Goal: Task Accomplishment & Management: Manage account settings

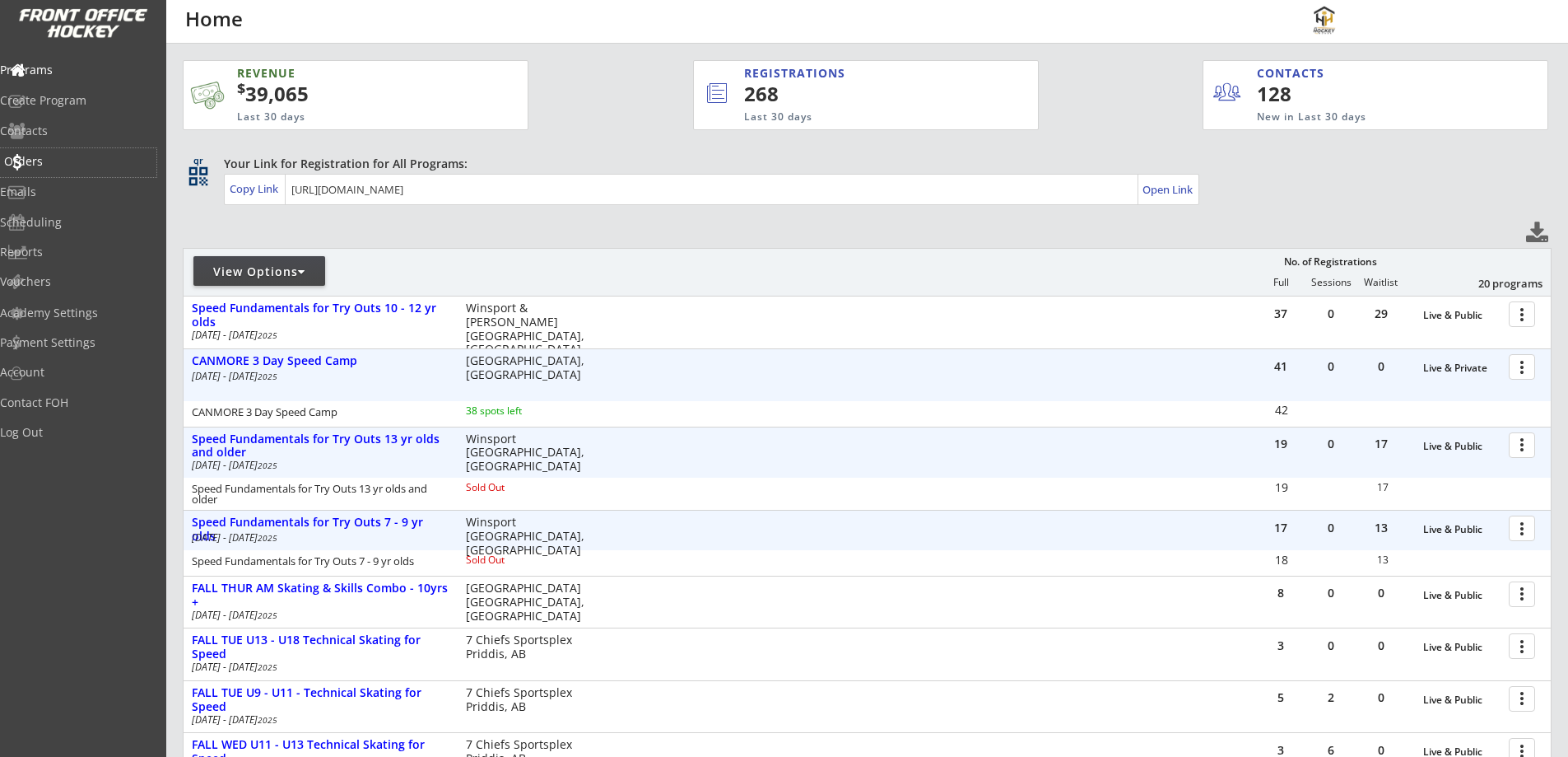
click at [67, 157] on div "Orders" at bounding box center [78, 161] width 148 height 12
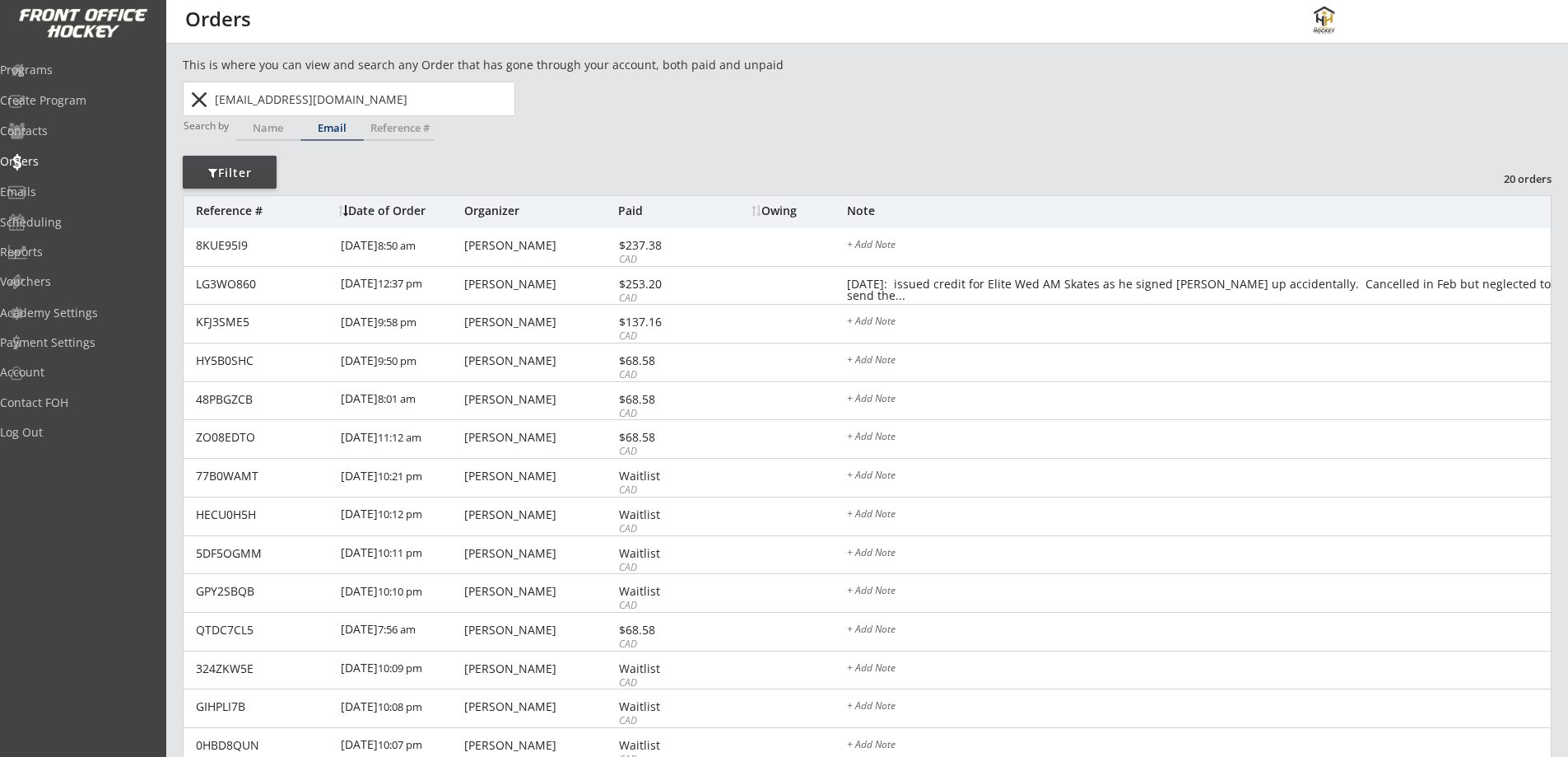
click at [201, 102] on button "close" at bounding box center [199, 99] width 27 height 26
click at [282, 94] on input "text" at bounding box center [363, 98] width 303 height 33
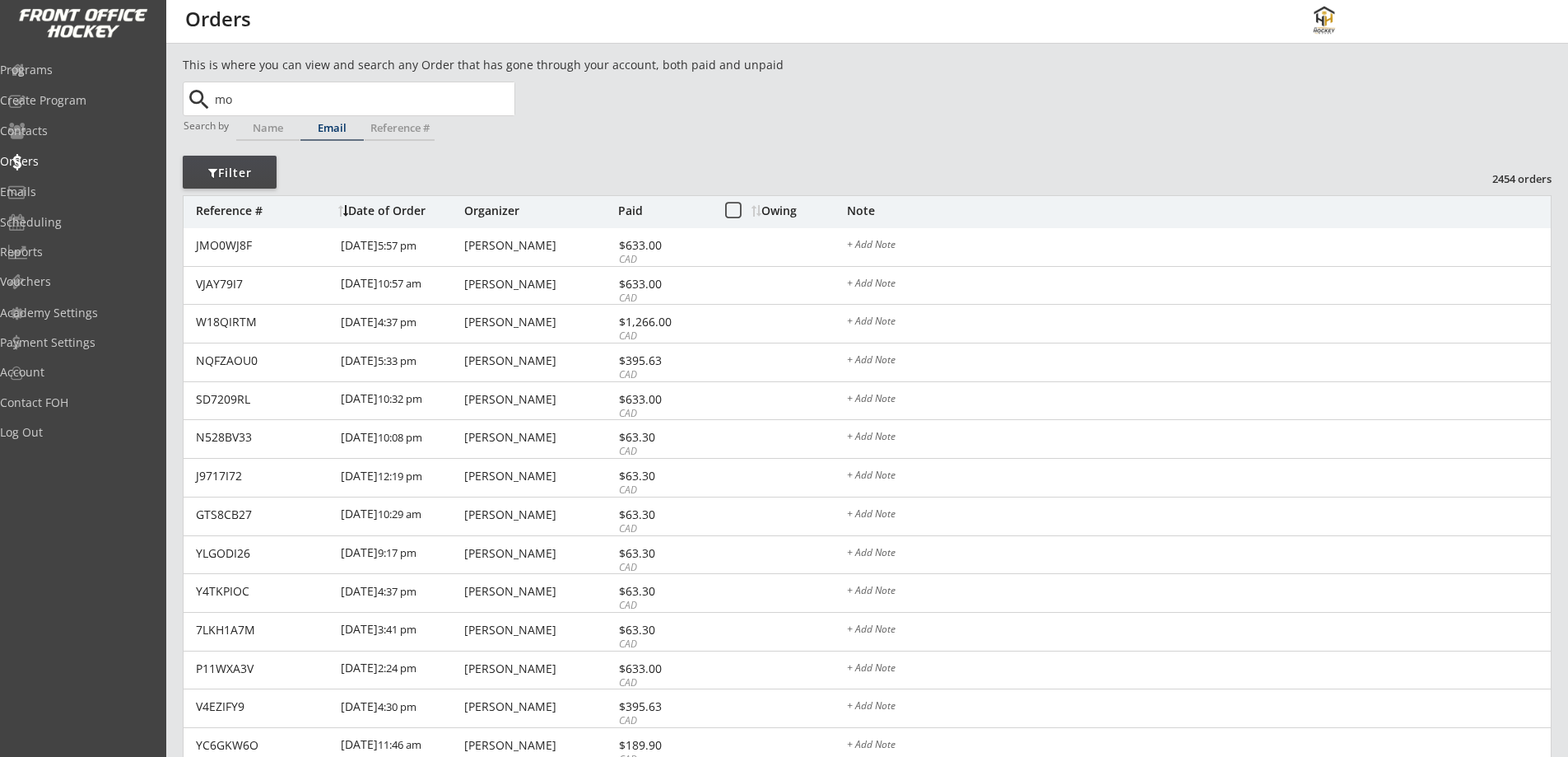
type input "mor"
type input "[EMAIL_ADDRESS][DOMAIN_NAME]"
type input "mor"
type input "[EMAIL_ADDRESS][DOMAIN_NAME]"
type input "mo"
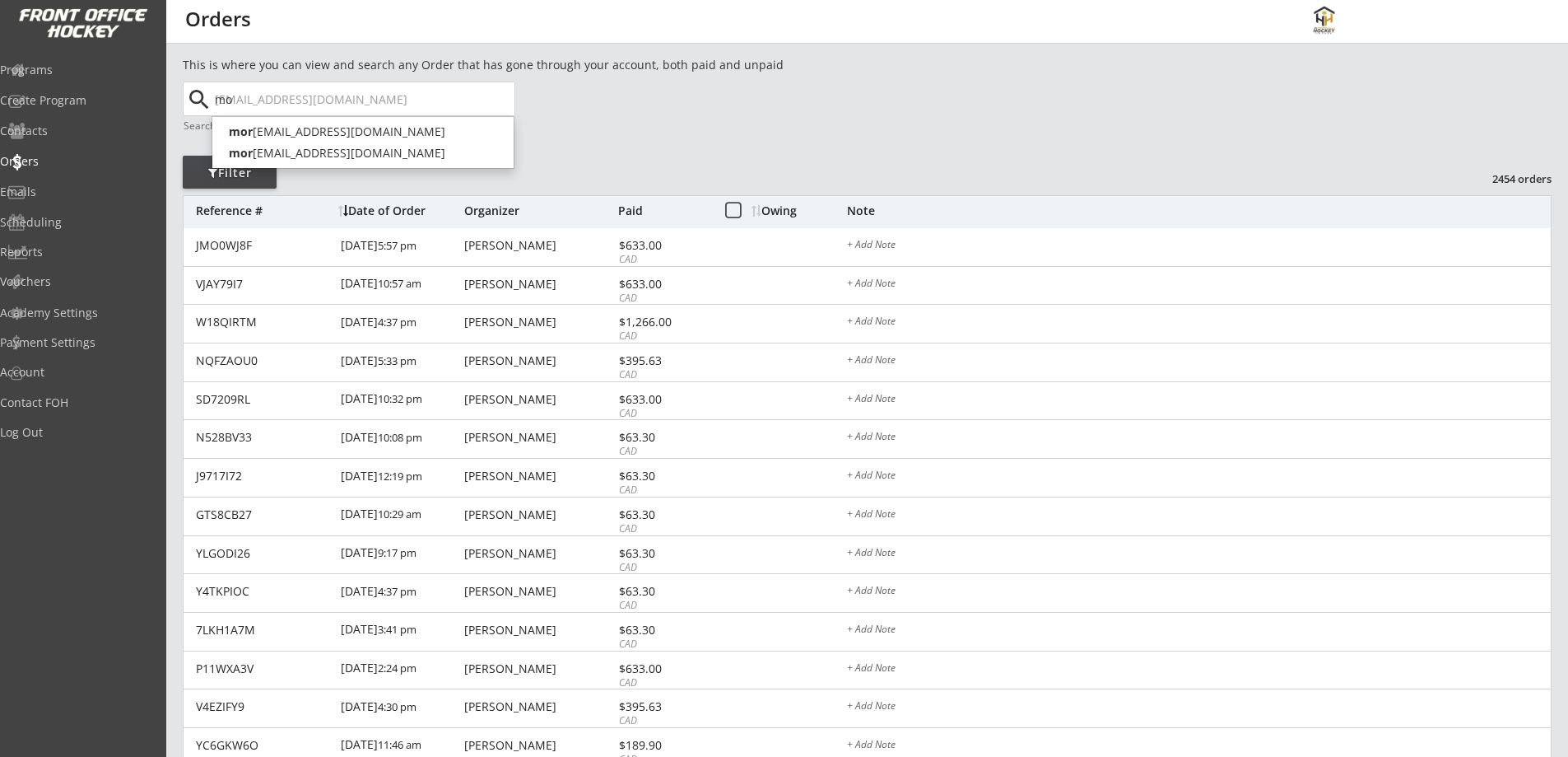
type input "[EMAIL_ADDRESS][DOMAIN_NAME]"
type input "m"
type input "mile"
type input "[EMAIL_ADDRESS][DOMAIN_NAME]"
type input "miles"
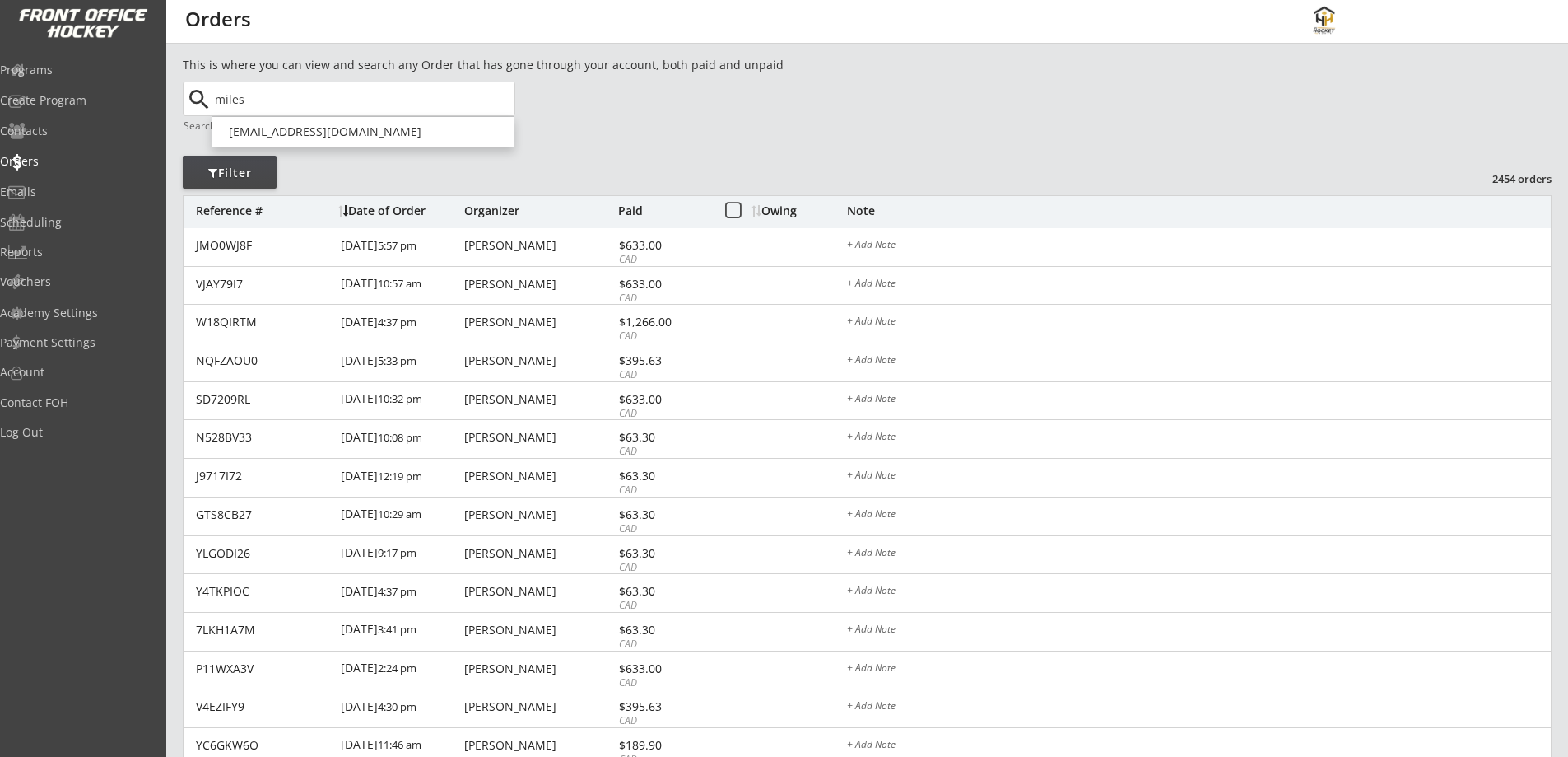
type input "miles"
type input "[EMAIL_ADDRESS][DOMAIN_NAME]"
type input "mi"
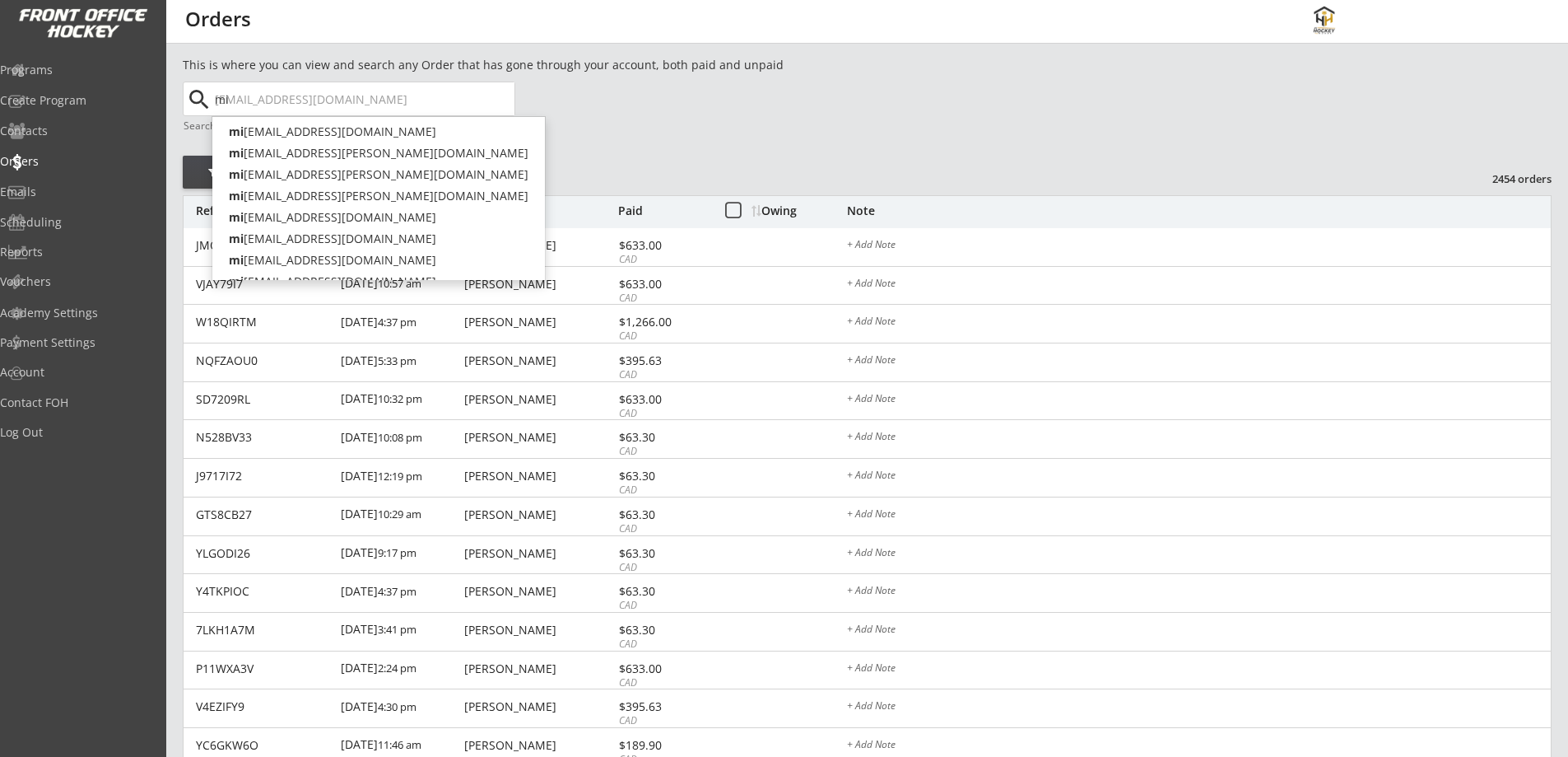
type input "[EMAIL_ADDRESS][DOMAIN_NAME]"
type input "m"
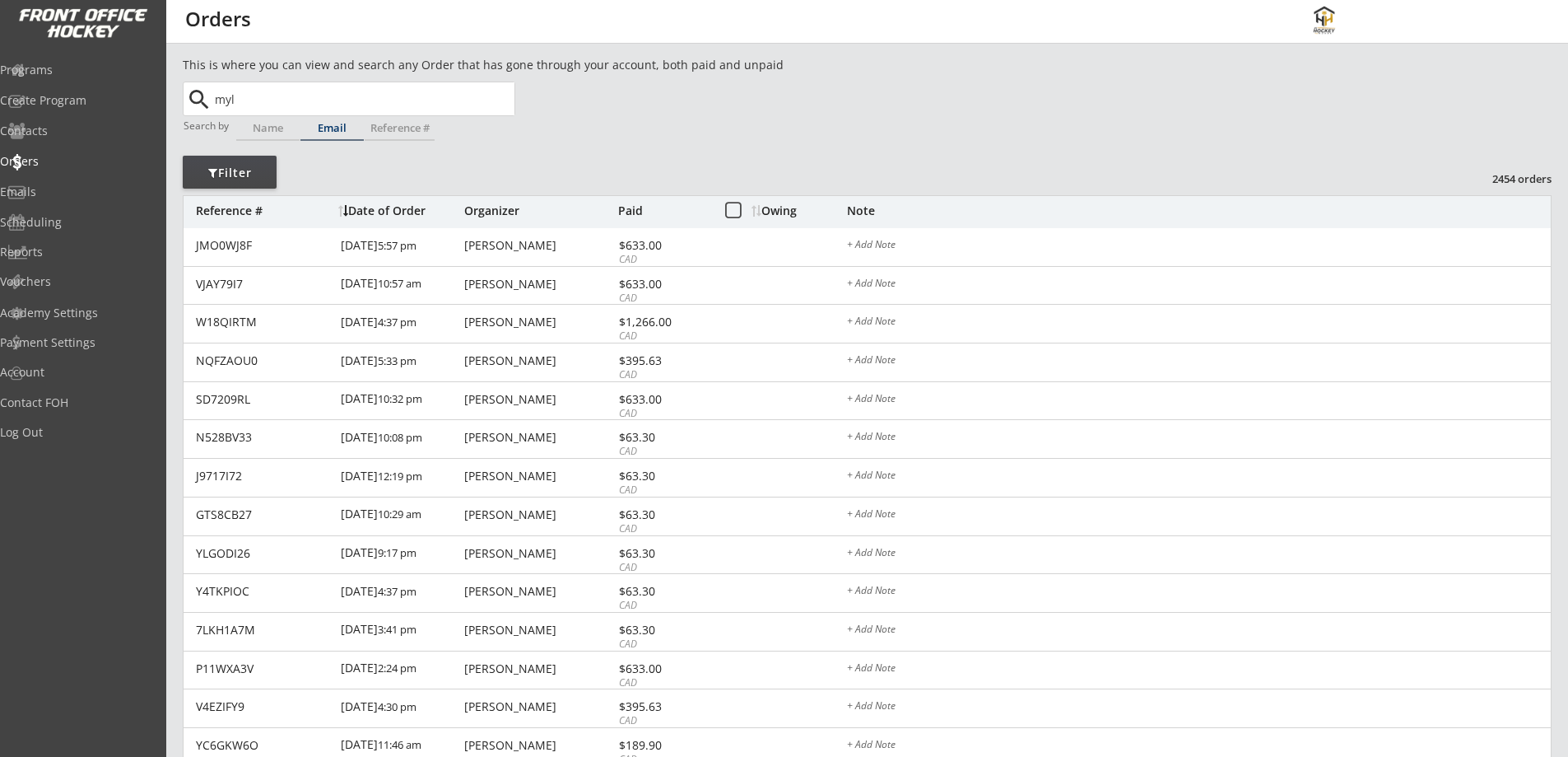
type input "my"
type input "[EMAIL_ADDRESS][DOMAIN_NAME]"
type input "m"
type input "step"
type input "[PERSON_NAME][EMAIL_ADDRESS][PERSON_NAME][DOMAIN_NAME]"
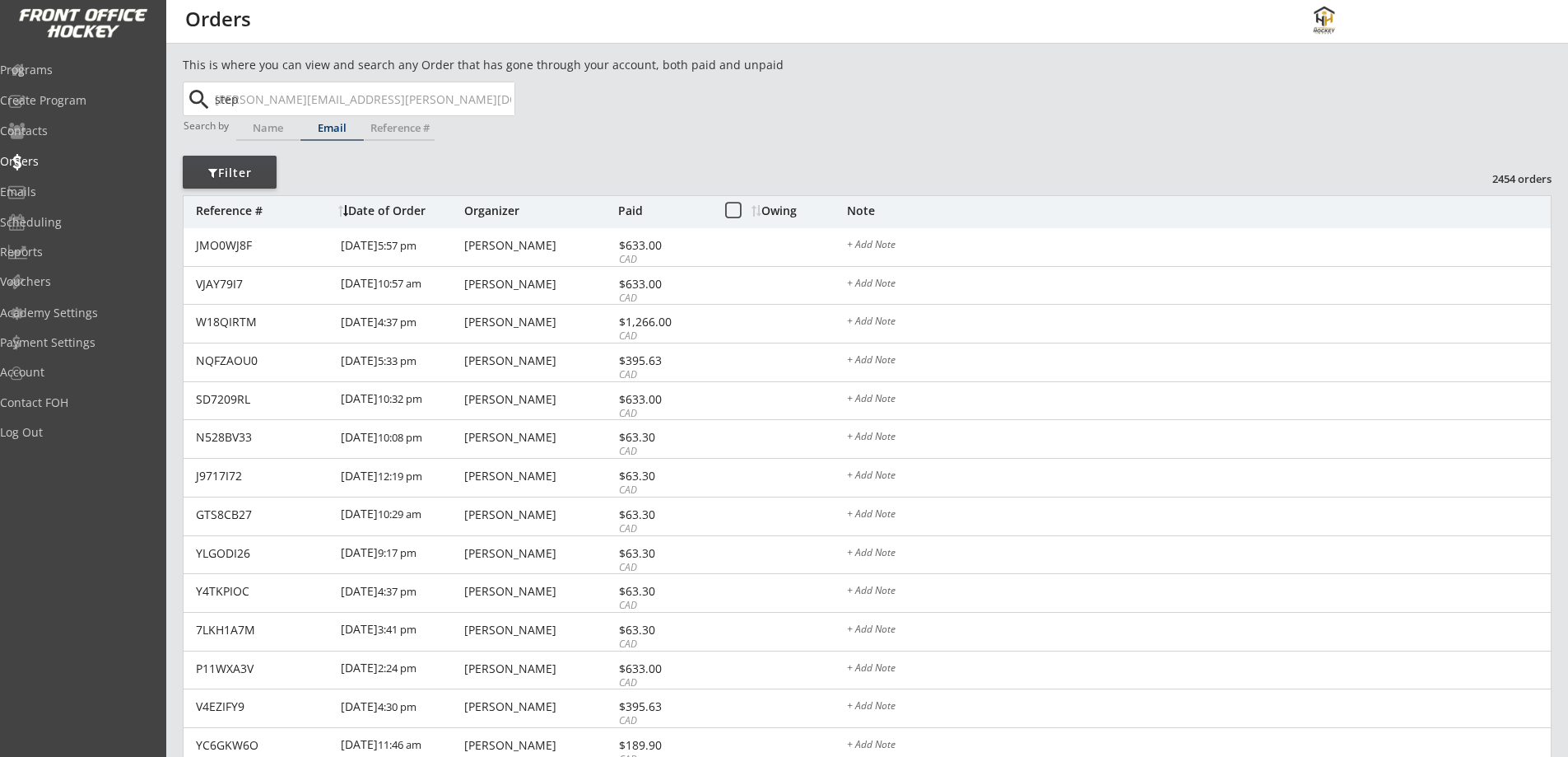
type input "steph"
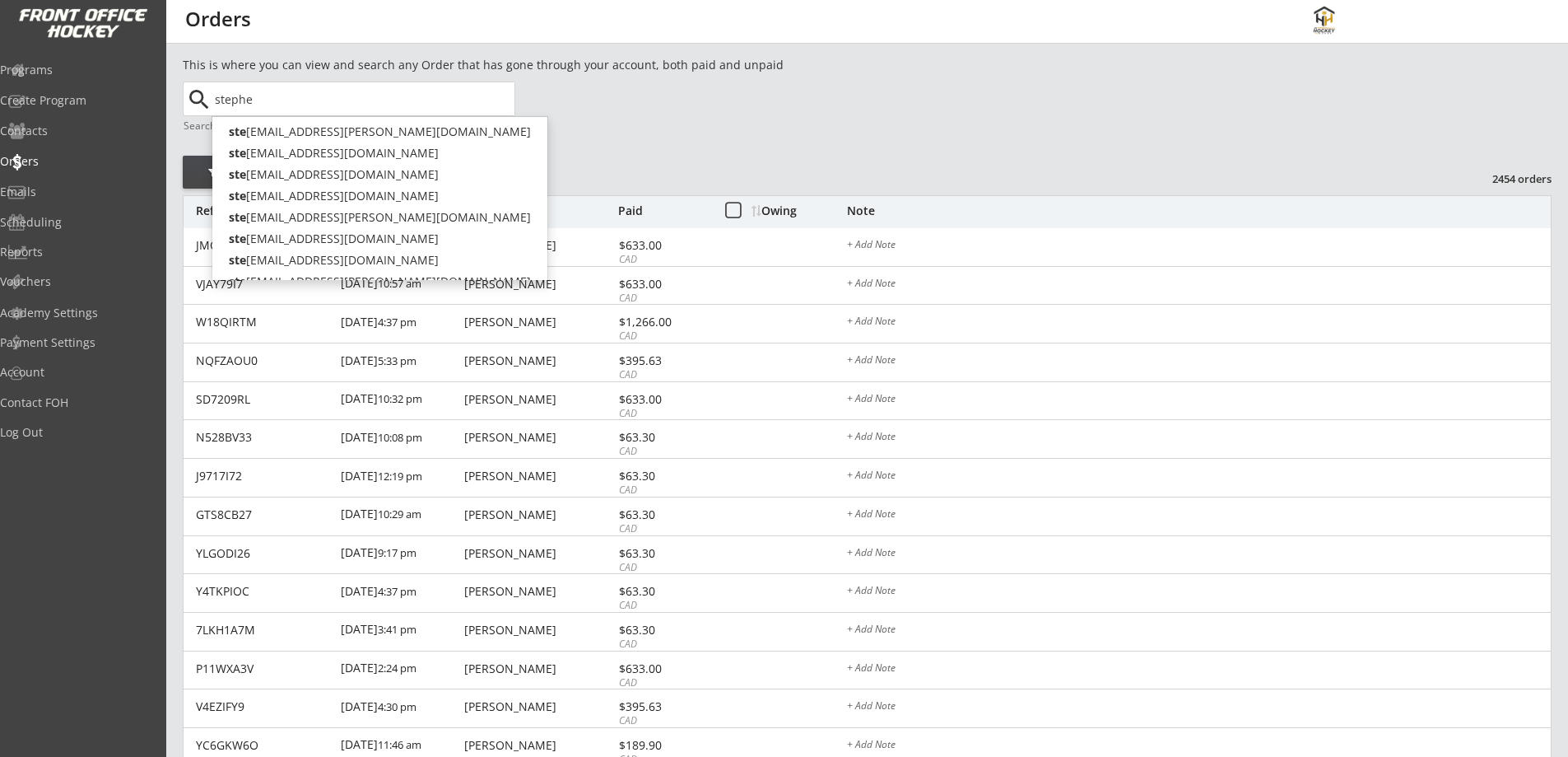
type input "[PERSON_NAME]"
type input "[EMAIL_ADDRESS][PERSON_NAME][DOMAIN_NAME]"
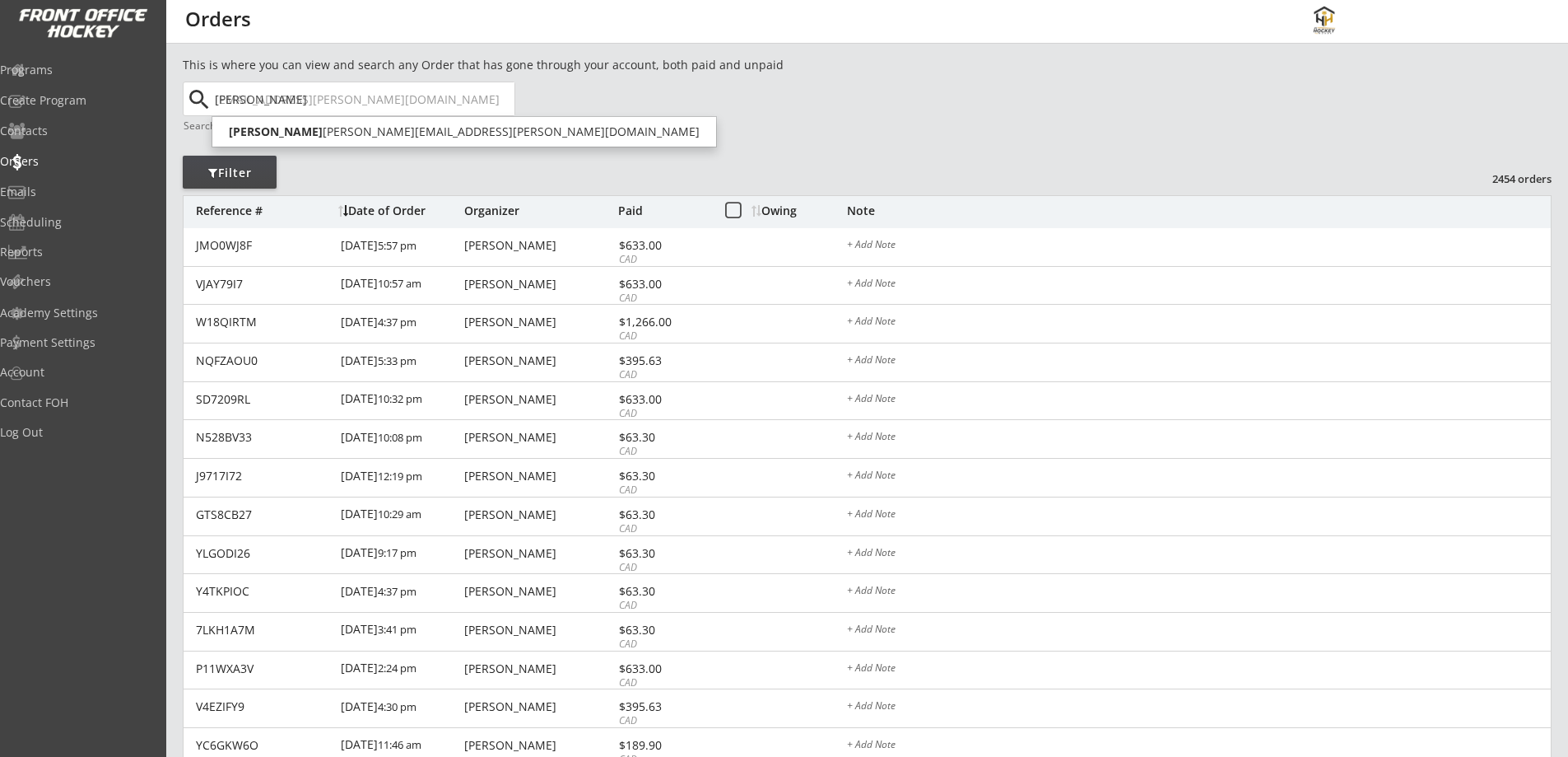
type input "[PERSON_NAME]"
click at [346, 103] on input "text" at bounding box center [363, 98] width 303 height 33
paste input "[EMAIL_ADDRESS][DOMAIN_NAME]"
type input "[EMAIL_ADDRESS][DOMAIN_NAME]"
click at [264, 130] on div "Name" at bounding box center [268, 128] width 63 height 11
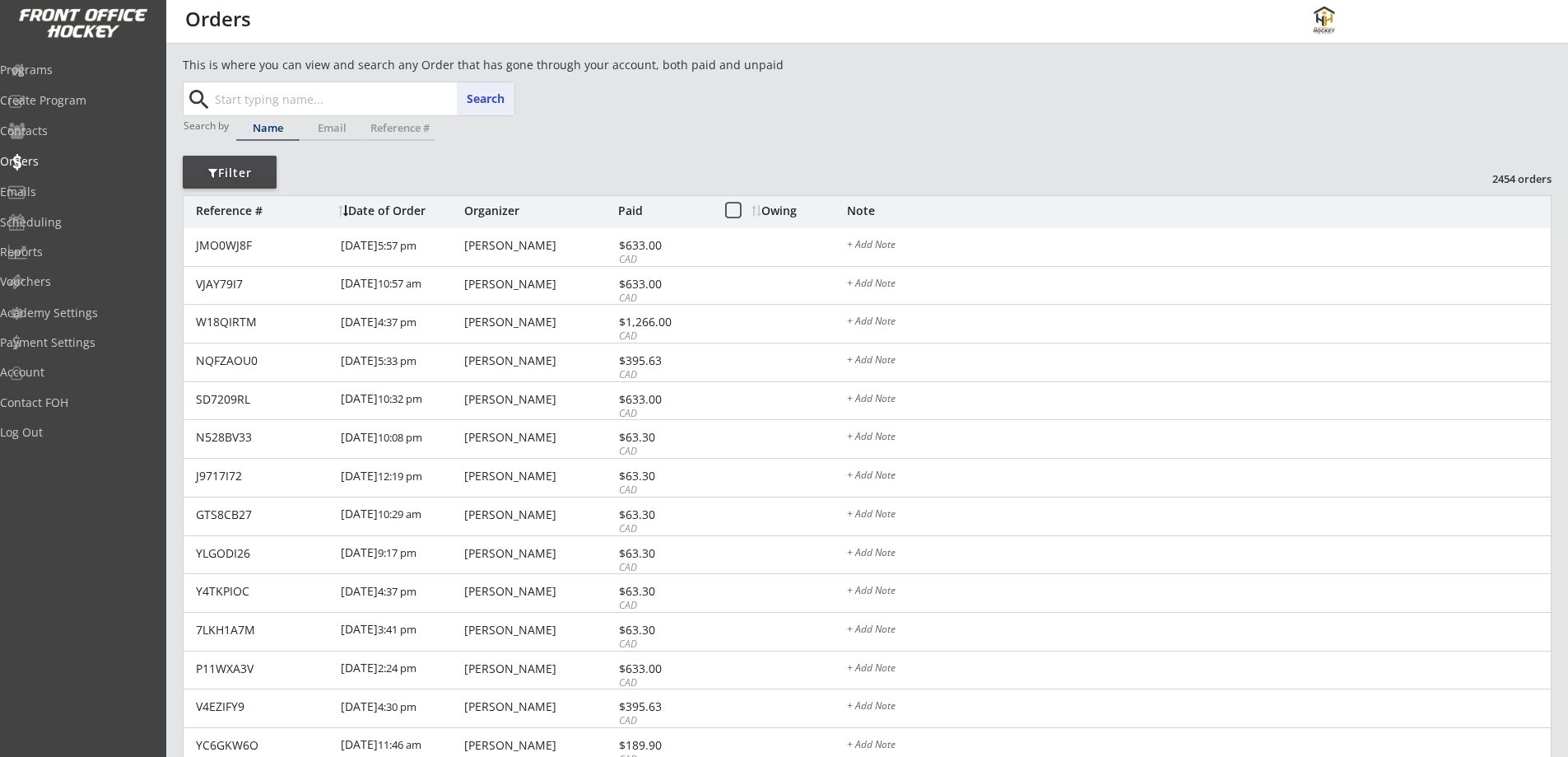
click at [267, 97] on input "text" at bounding box center [363, 98] width 303 height 33
type input "ste"
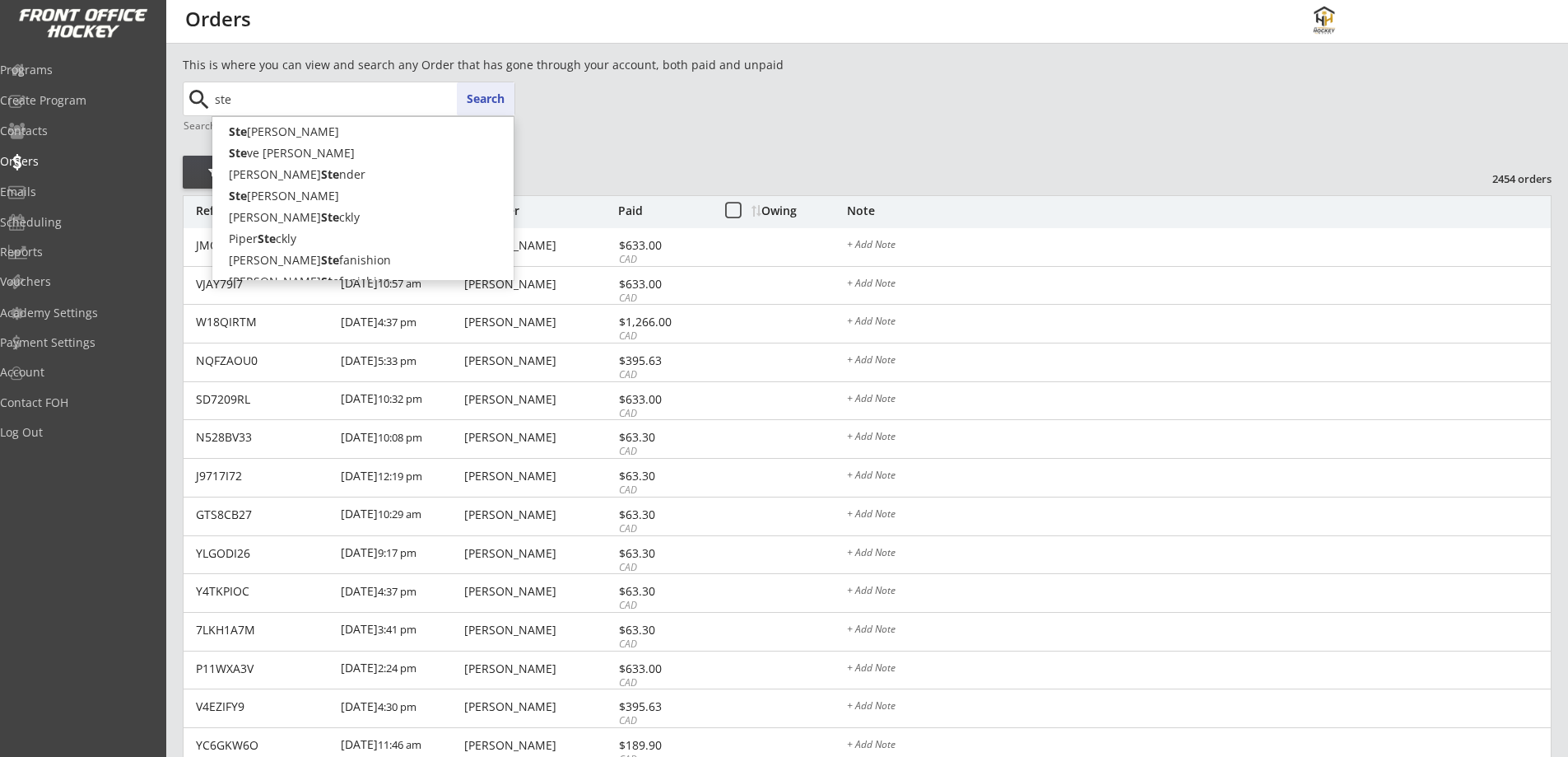
type input "[PERSON_NAME]"
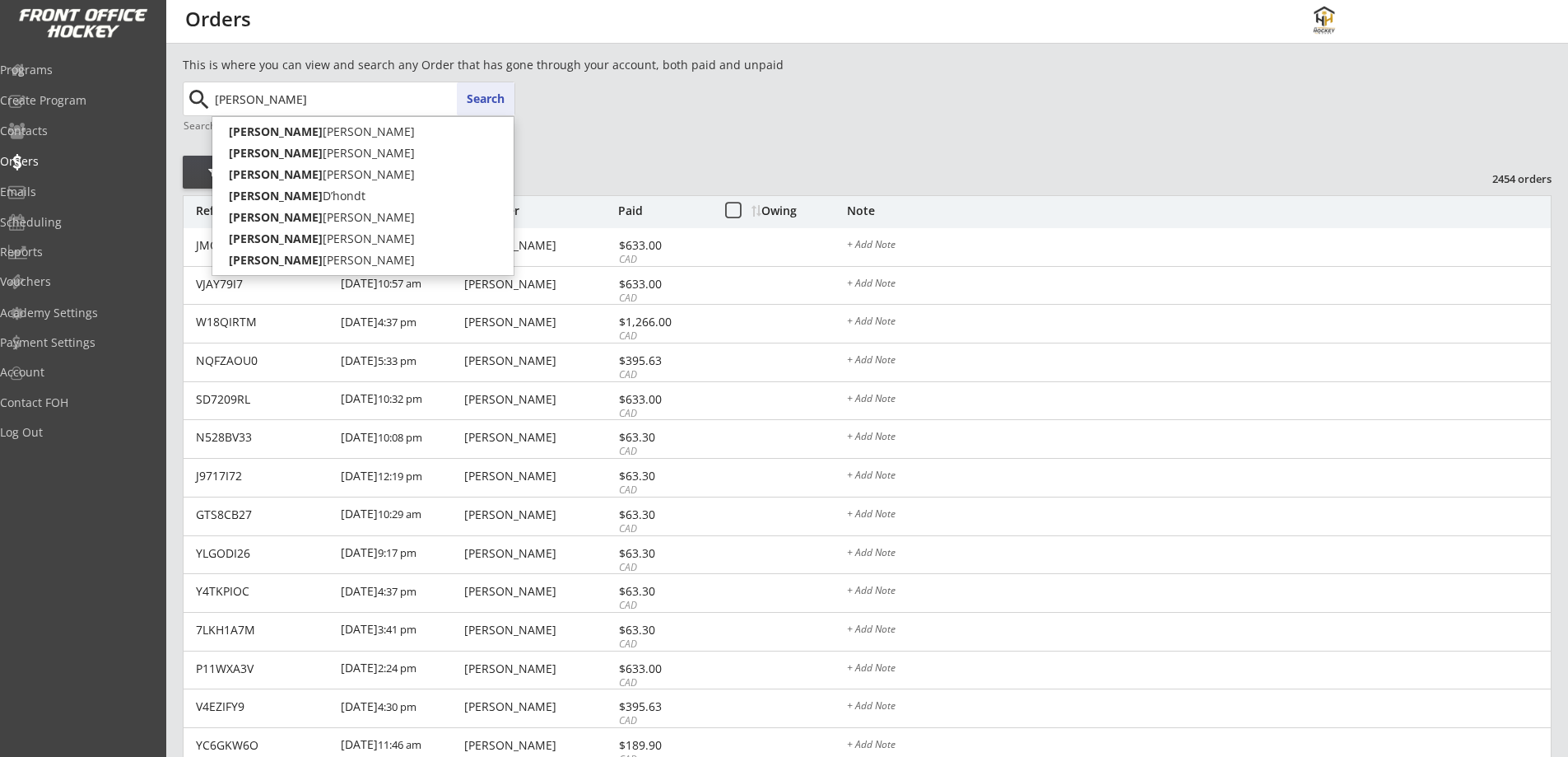
click at [294, 102] on input "[PERSON_NAME]" at bounding box center [363, 98] width 303 height 33
drag, startPoint x: 294, startPoint y: 102, endPoint x: 215, endPoint y: 100, distance: 79.0
click at [215, 100] on input "[PERSON_NAME]" at bounding box center [363, 98] width 303 height 33
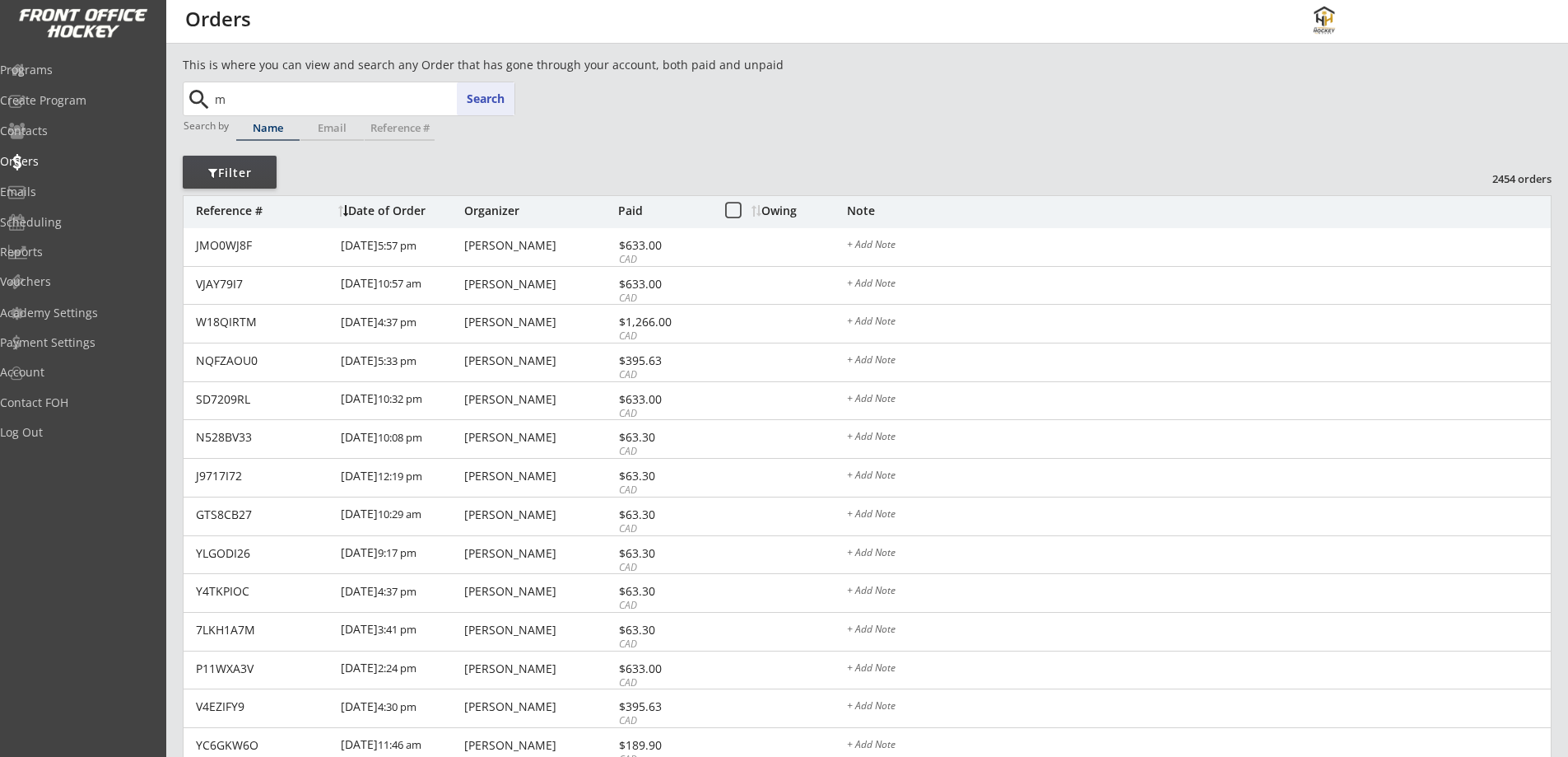
type input "my"
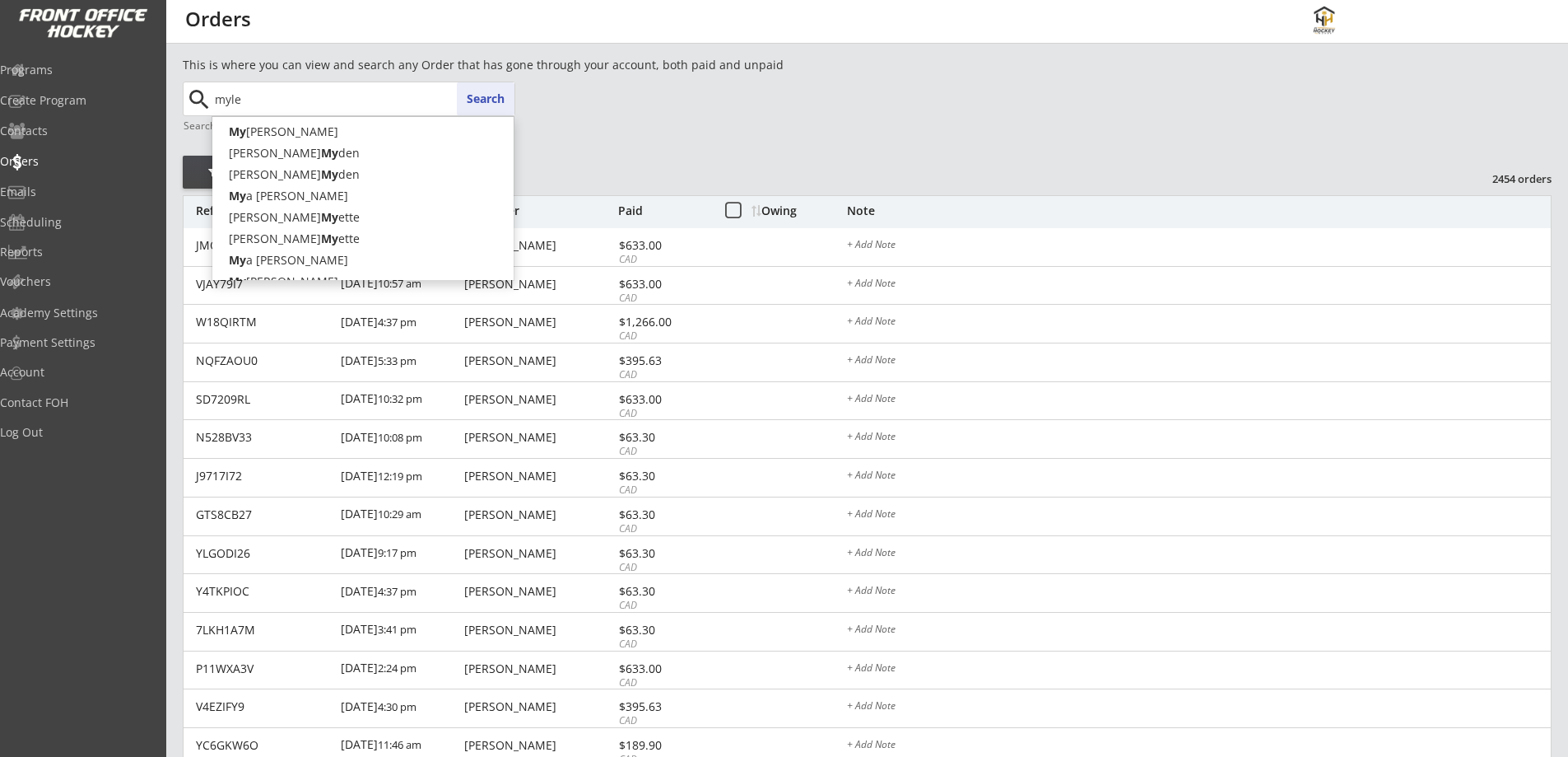
type input "[PERSON_NAME]"
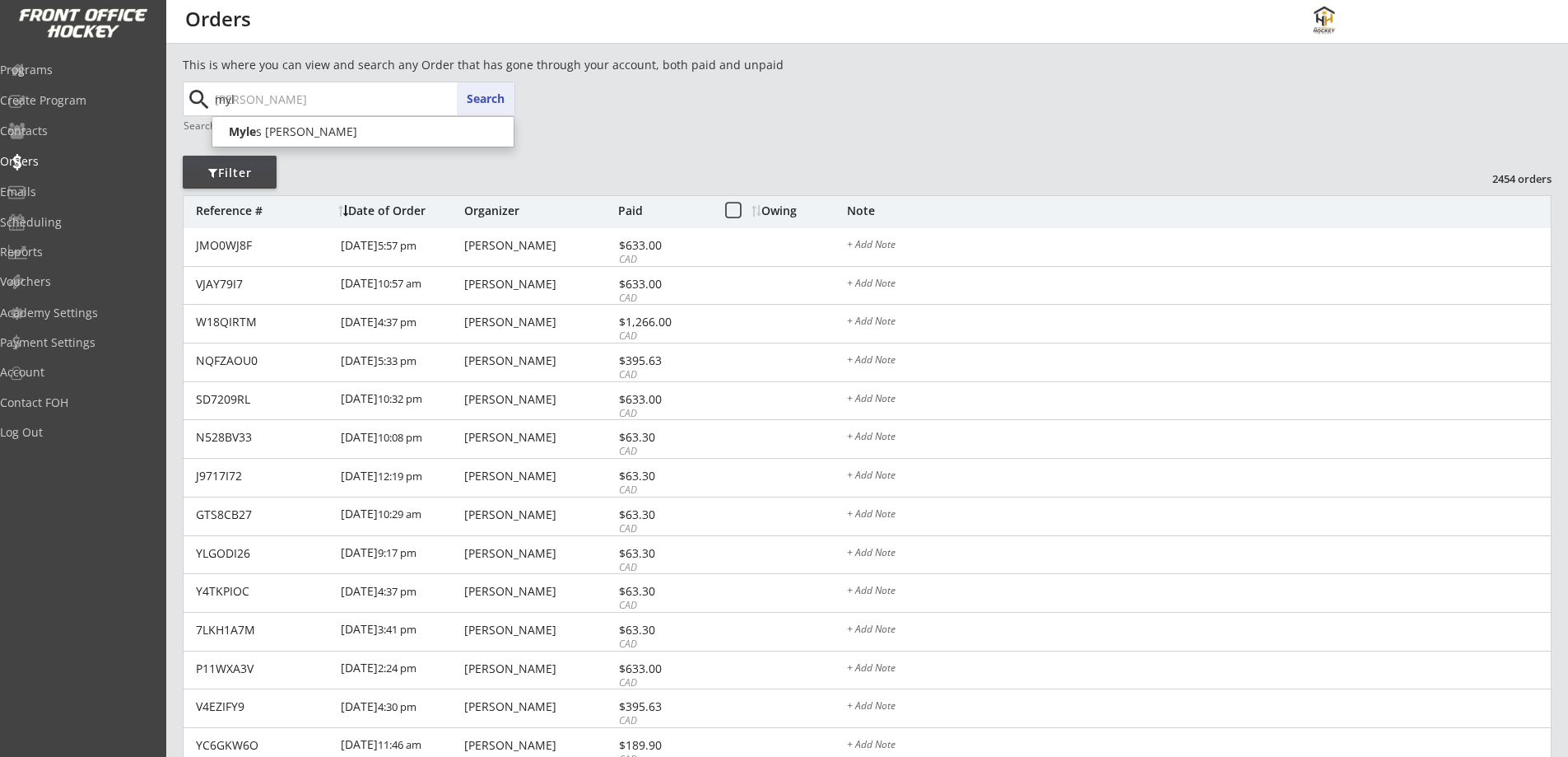
type input "my"
type input "[PERSON_NAME]"
type input "m"
